Goal: Obtain resource: Download file/media

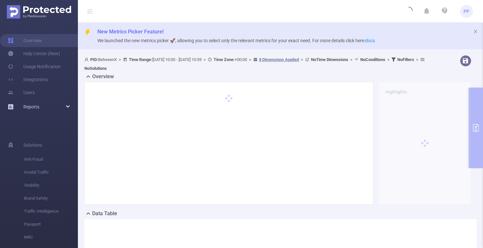
click at [68, 109] on div "Reports" at bounding box center [39, 106] width 78 height 13
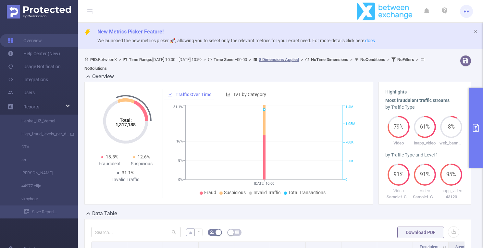
click at [465, 124] on div "Highlights Most fraudulent traffic streams by Traffic Type 79% Video 61% inapp_…" at bounding box center [424, 143] width 93 height 123
click at [475, 127] on icon "primary" at bounding box center [476, 128] width 6 height 8
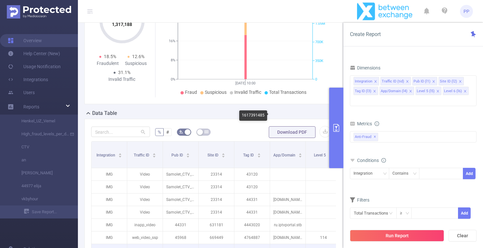
scroll to position [28, 0]
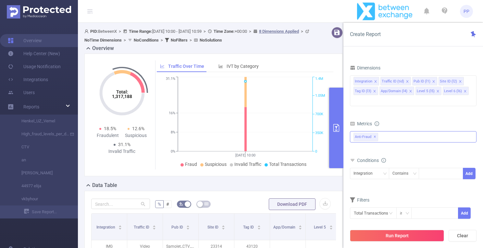
click at [387, 131] on div "Anti-Fraud ✕" at bounding box center [413, 136] width 127 height 11
click at [352, 150] on icon "icon: caret-down" at bounding box center [353, 151] width 3 height 3
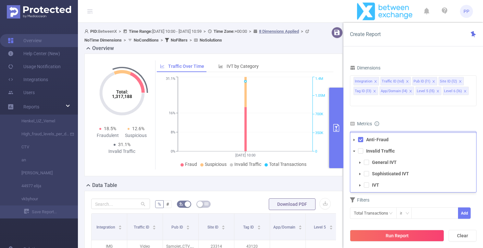
click at [354, 136] on span at bounding box center [354, 140] width 8 height 8
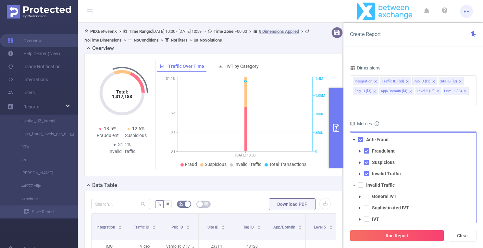
click at [360, 137] on span at bounding box center [360, 139] width 5 height 5
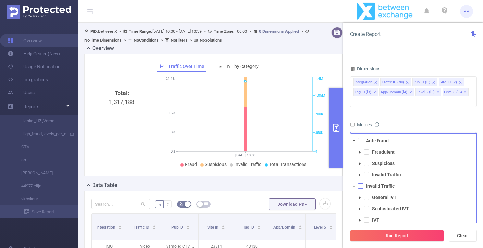
click at [361, 183] on span at bounding box center [360, 185] width 5 height 5
click at [361, 216] on span at bounding box center [360, 220] width 8 height 8
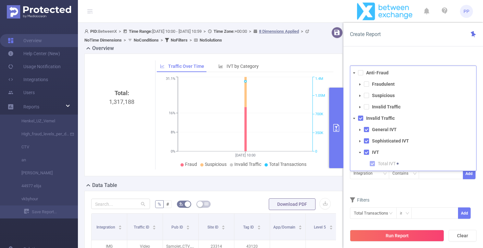
click at [360, 152] on icon "icon: caret-down" at bounding box center [360, 152] width 2 height 1
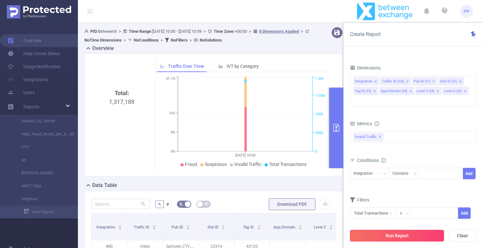
click at [396, 234] on button "Run Report" at bounding box center [397, 236] width 94 height 12
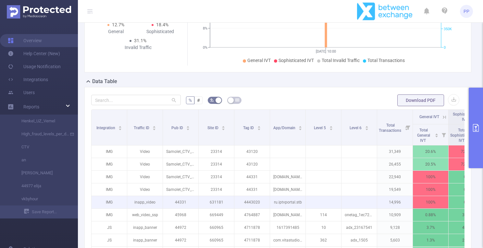
scroll to position [77, 0]
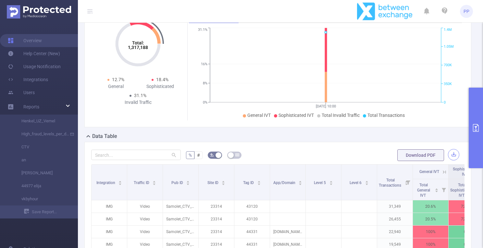
click at [457, 158] on button "button" at bounding box center [453, 154] width 11 height 11
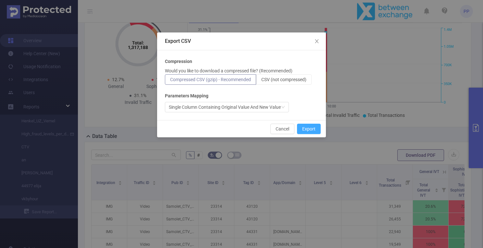
click at [314, 126] on button "Export" at bounding box center [309, 129] width 24 height 10
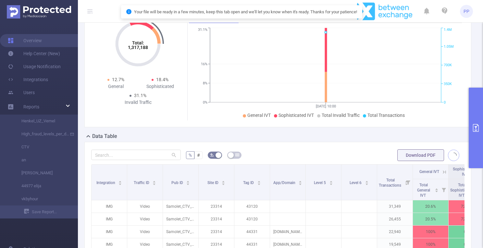
scroll to position [0, 0]
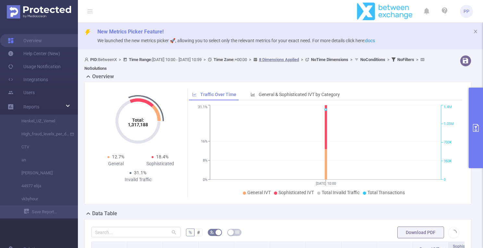
click at [469, 113] on button "primary" at bounding box center [476, 128] width 14 height 80
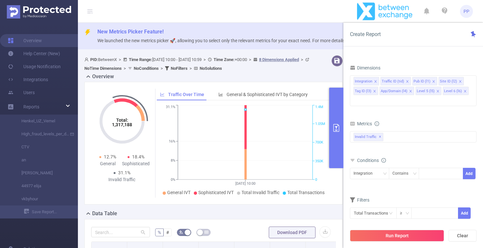
click at [451, 60] on div "Time Range [DATE] 10:00 _ [DATE] 10:59 Advanced Time Properties Dimensions Inte…" at bounding box center [413, 115] width 127 height 223
click at [396, 232] on button "Run Report" at bounding box center [397, 236] width 94 height 12
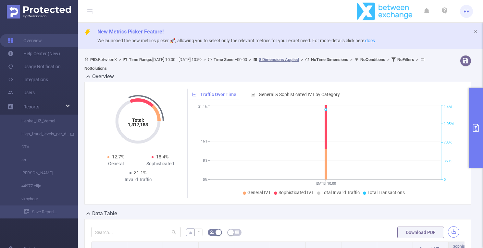
click at [451, 230] on button "button" at bounding box center [453, 231] width 11 height 11
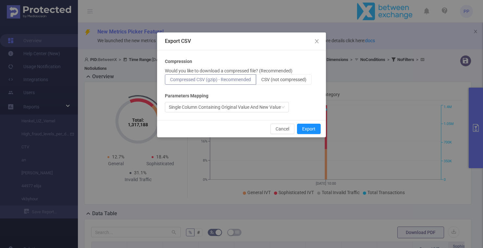
click at [302, 118] on div "Compression Would you like to download a compressed file? (Recommended) Compres…" at bounding box center [241, 85] width 169 height 70
click at [302, 127] on button "Export" at bounding box center [309, 129] width 24 height 10
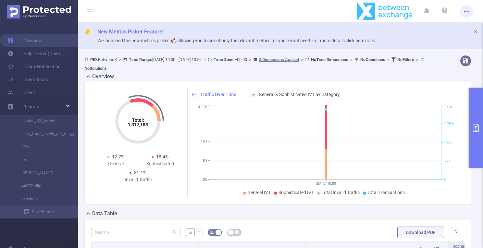
click at [456, 234] on span "Download PDF" at bounding box center [428, 232] width 62 height 5
click at [413, 31] on span "New Metrics Picker Feature!" at bounding box center [287, 32] width 380 height 8
click at [478, 147] on button "primary" at bounding box center [476, 128] width 14 height 80
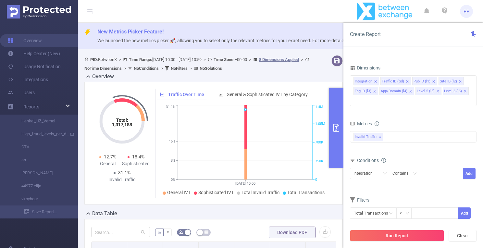
click at [338, 128] on icon "primary" at bounding box center [336, 128] width 8 height 8
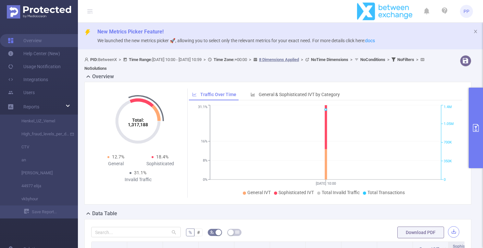
click at [452, 235] on button "button" at bounding box center [453, 231] width 11 height 11
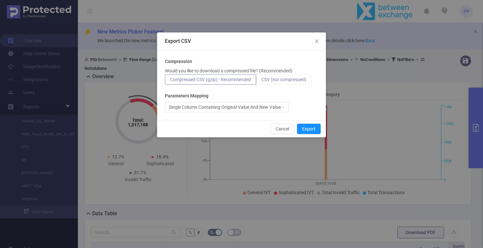
click at [300, 82] on span "CSV (not compressed)" at bounding box center [283, 79] width 45 height 5
click at [261, 81] on input "CSV (not compressed)" at bounding box center [261, 81] width 0 height 0
click at [313, 129] on button "Export" at bounding box center [309, 129] width 24 height 10
